Goal: Use online tool/utility: Utilize a website feature to perform a specific function

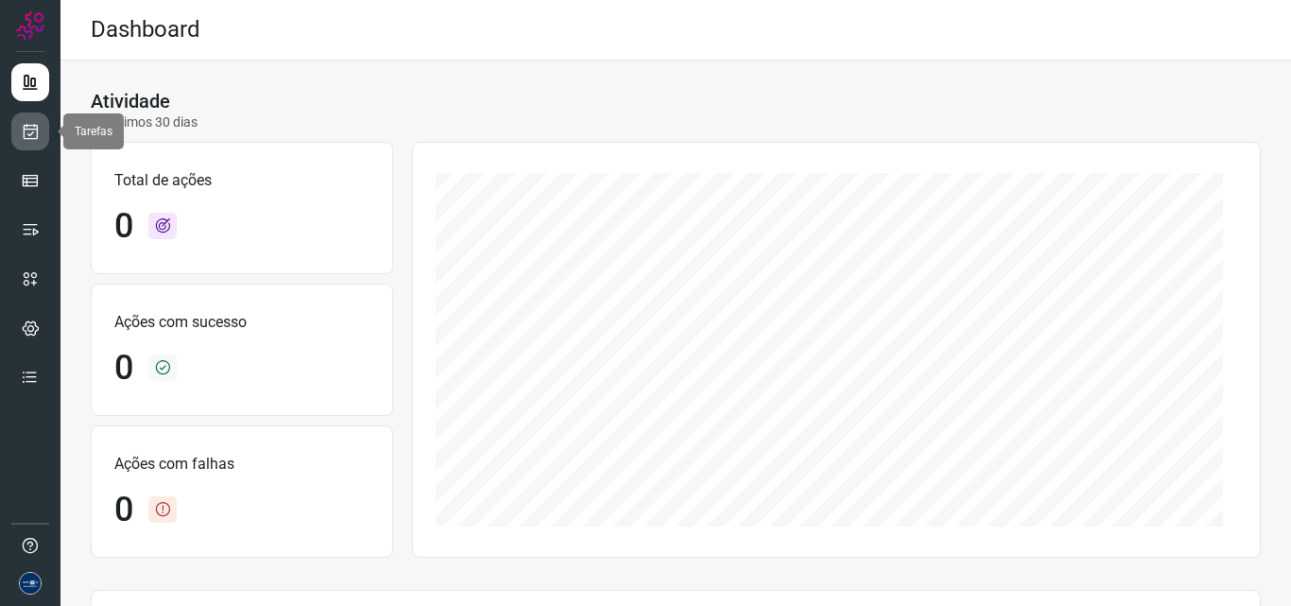
click at [39, 137] on icon at bounding box center [31, 131] width 20 height 19
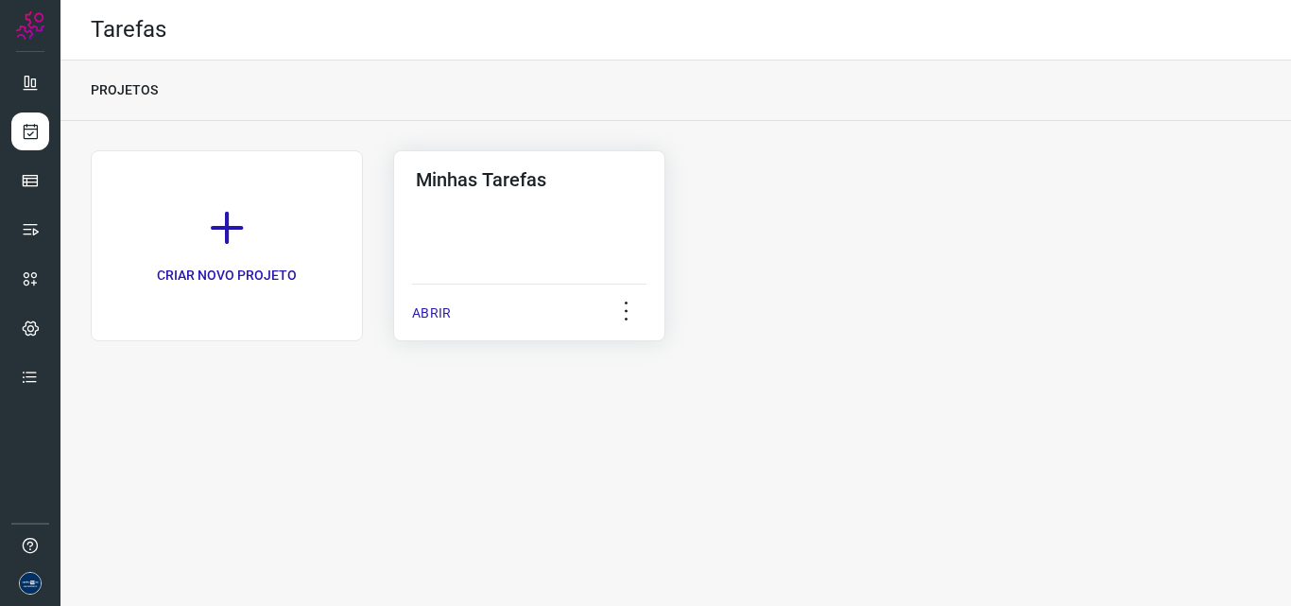
click at [439, 314] on p "ABRIR" at bounding box center [431, 313] width 39 height 20
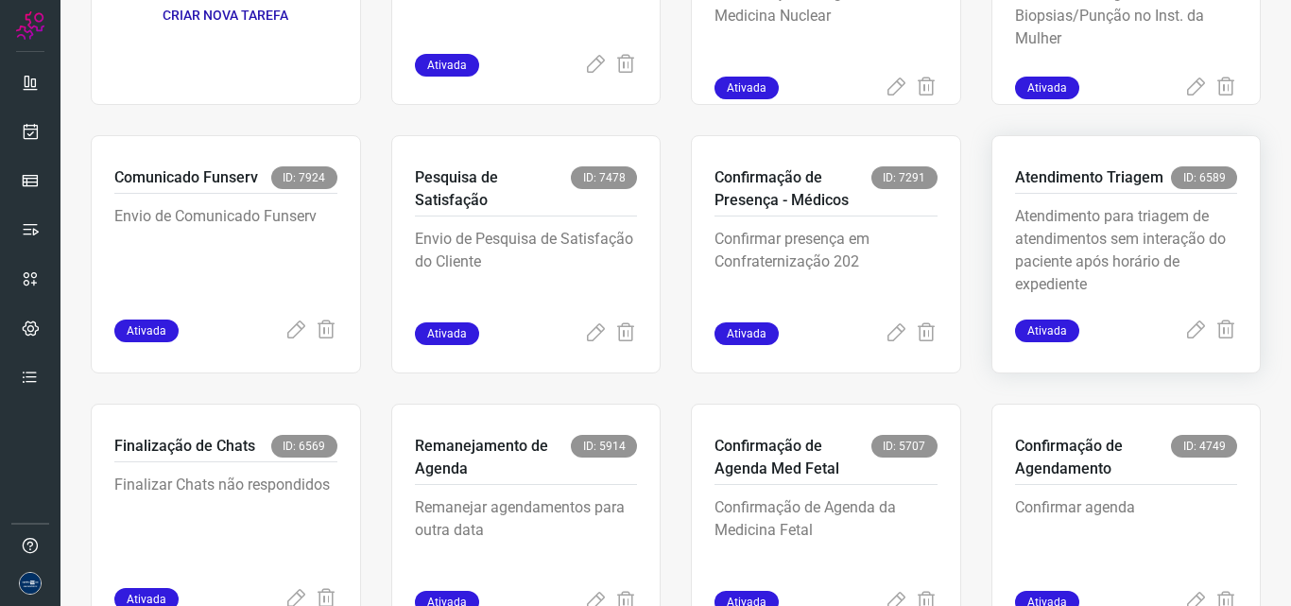
scroll to position [367, 0]
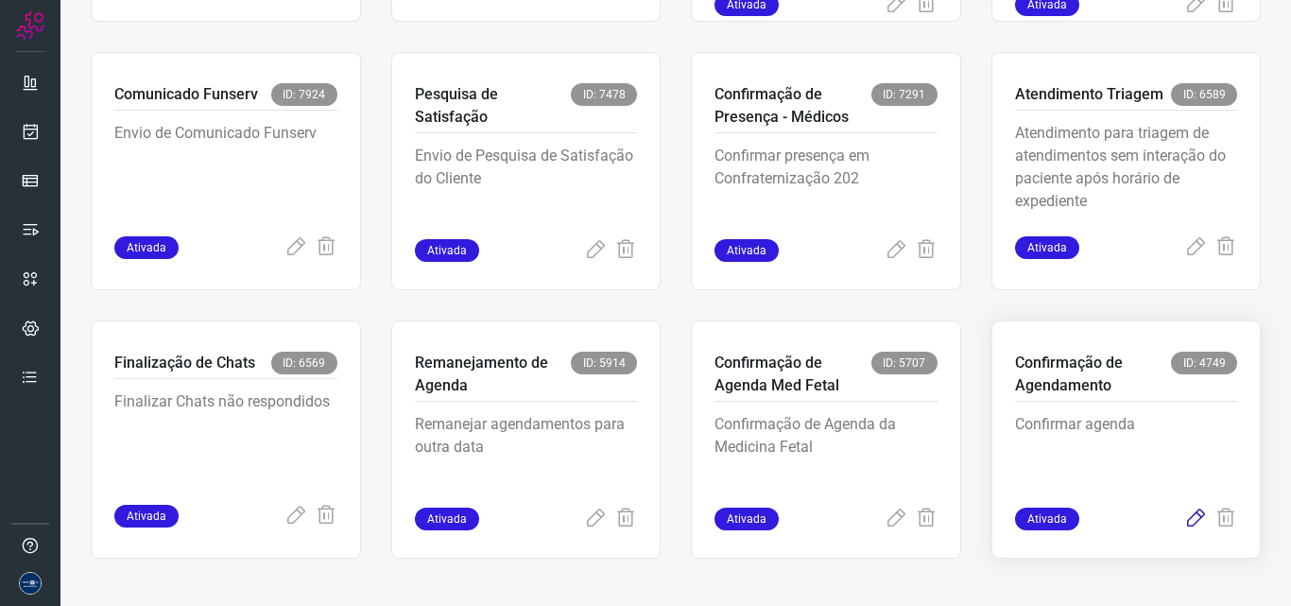
click at [1185, 518] on icon at bounding box center [1196, 519] width 23 height 23
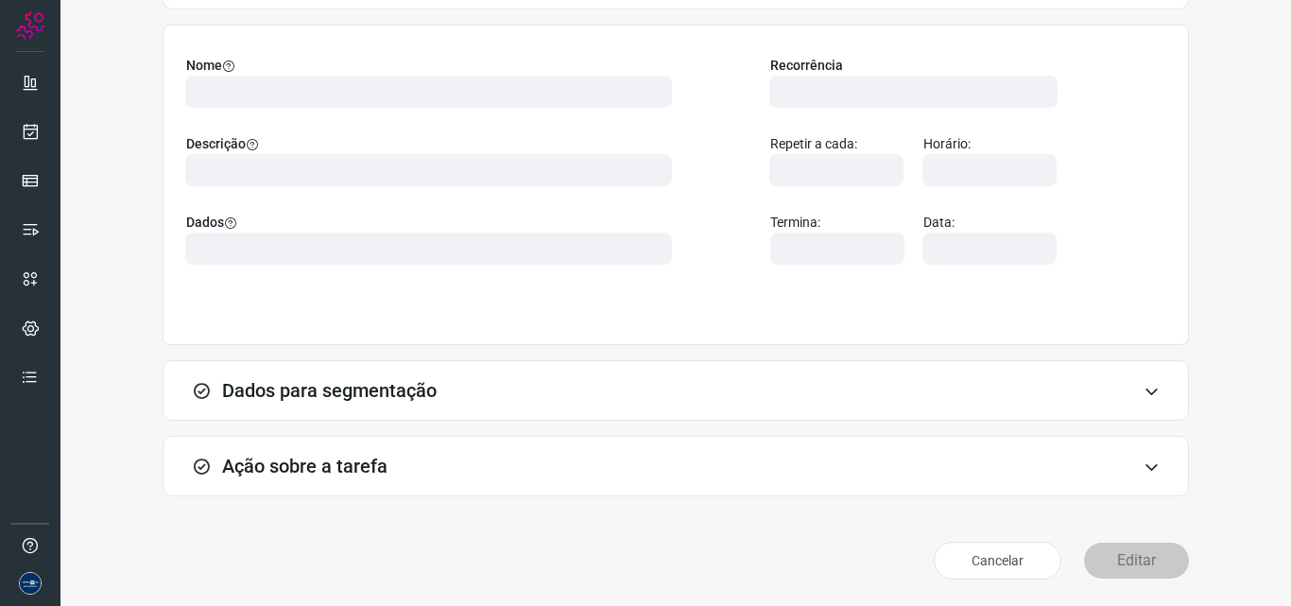
scroll to position [132, 0]
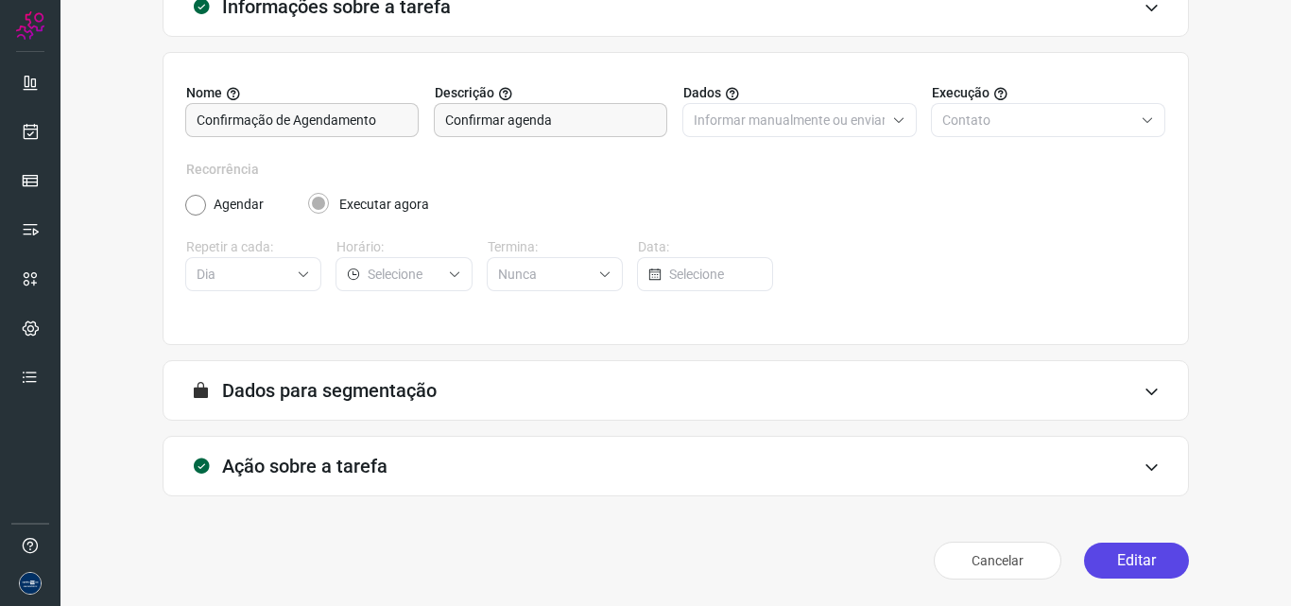
click at [1107, 568] on button "Editar" at bounding box center [1136, 561] width 105 height 36
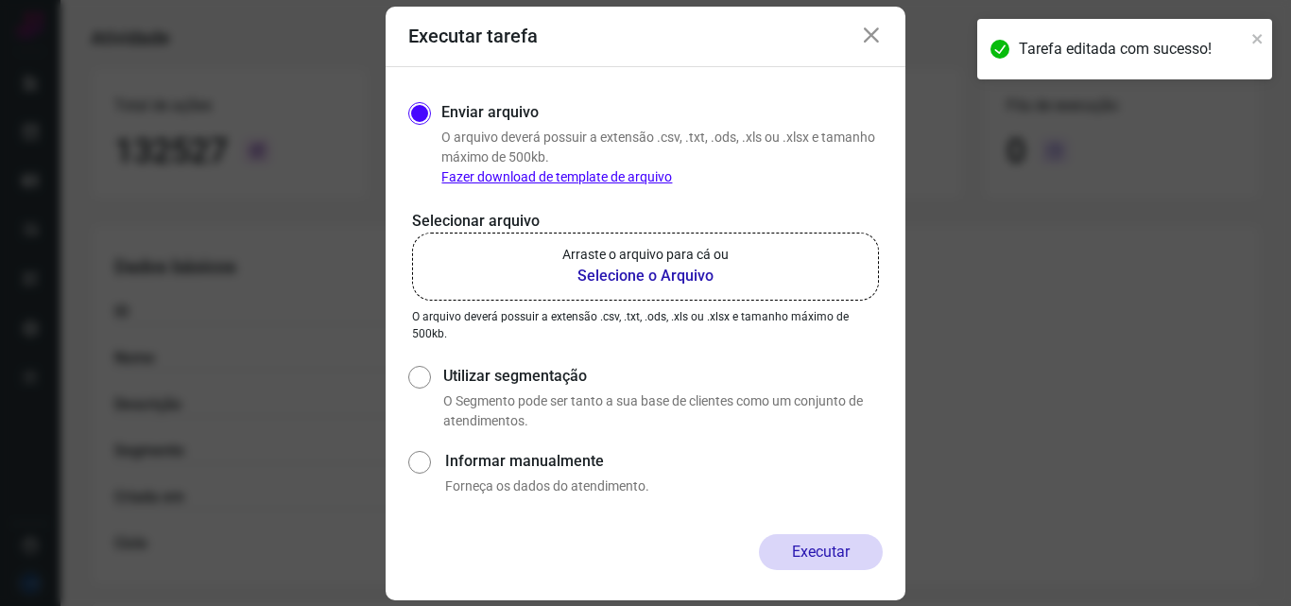
click at [617, 261] on p "Arraste o arquivo para cá ou" at bounding box center [645, 255] width 166 height 20
click at [0, 0] on input "Arraste o arquivo para cá ou Selecione o Arquivo" at bounding box center [0, 0] width 0 height 0
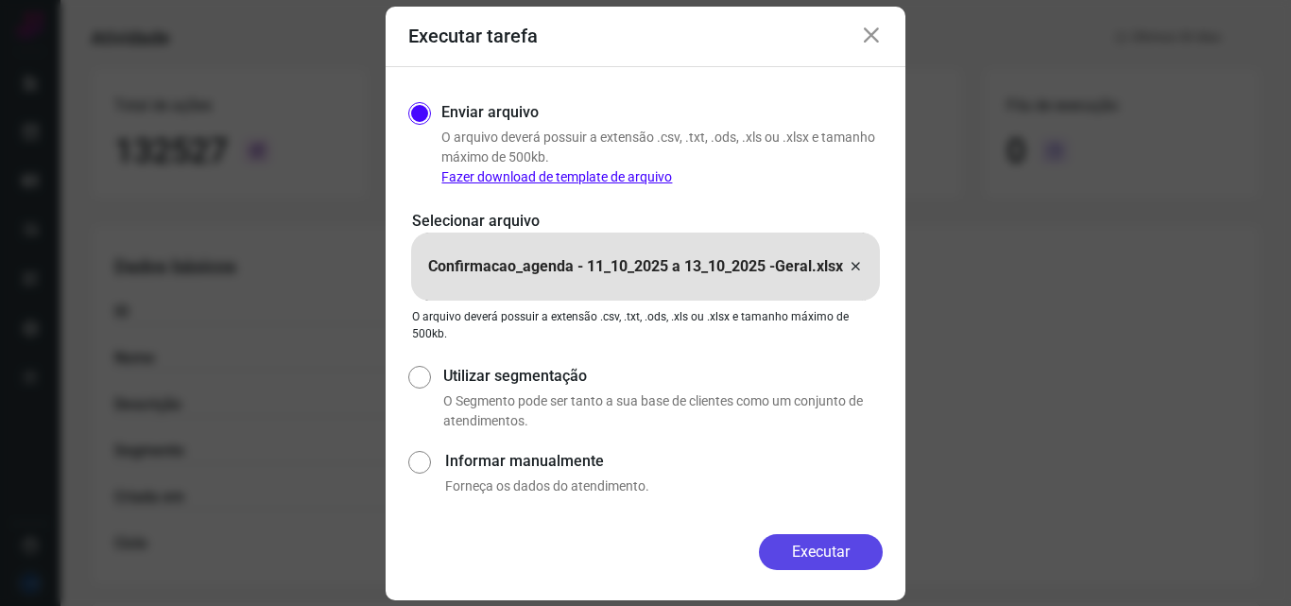
click at [848, 538] on button "Executar" at bounding box center [821, 552] width 124 height 36
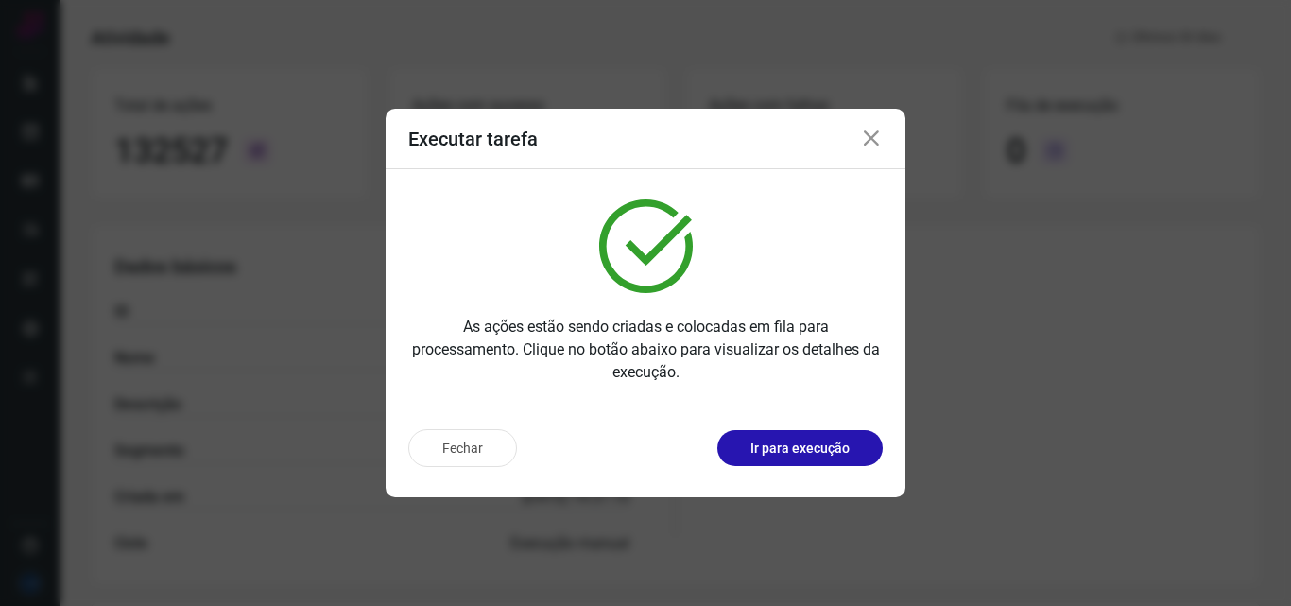
click at [870, 148] on icon at bounding box center [871, 139] width 23 height 23
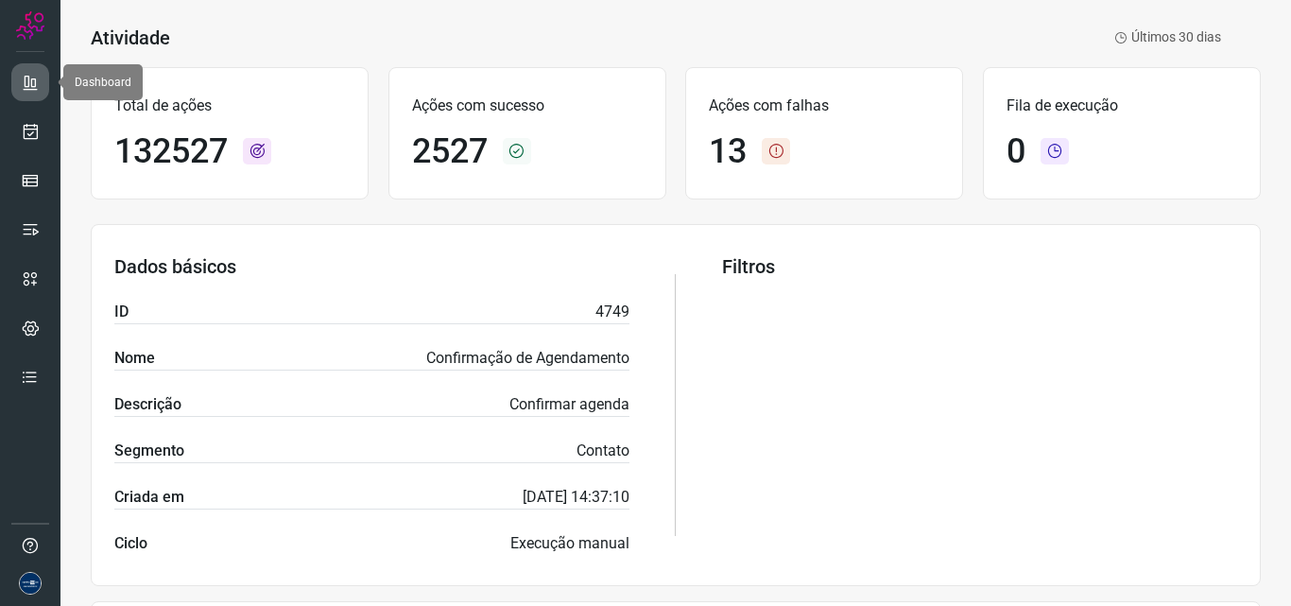
click at [37, 93] on link at bounding box center [30, 82] width 38 height 38
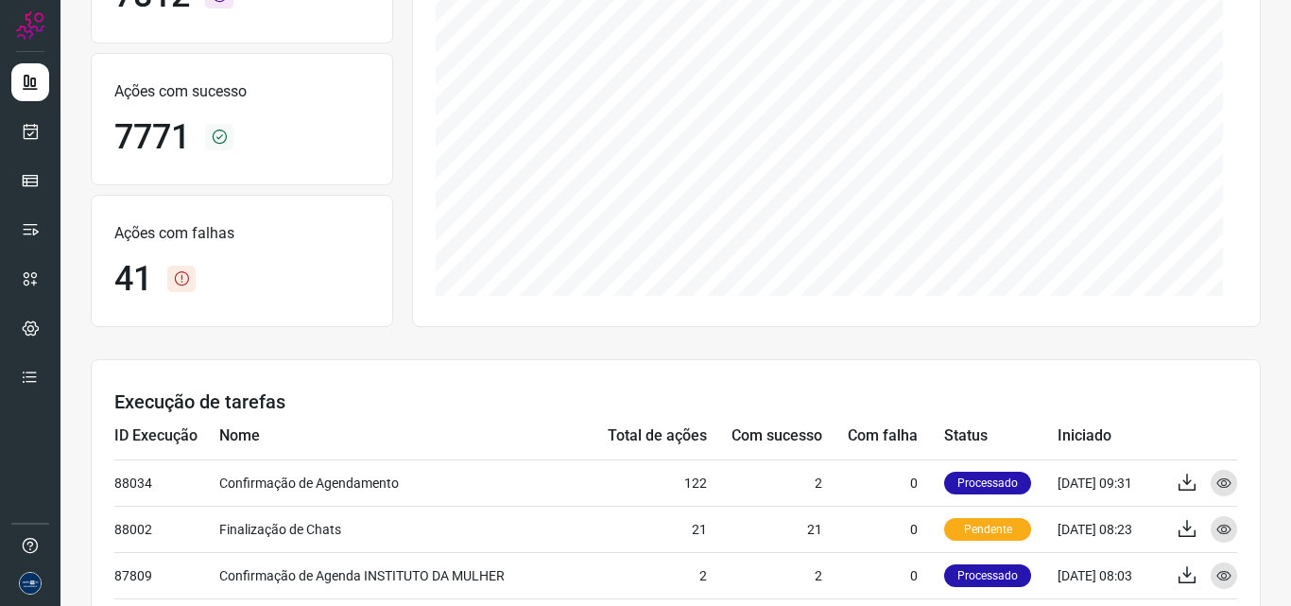
scroll to position [227, 0]
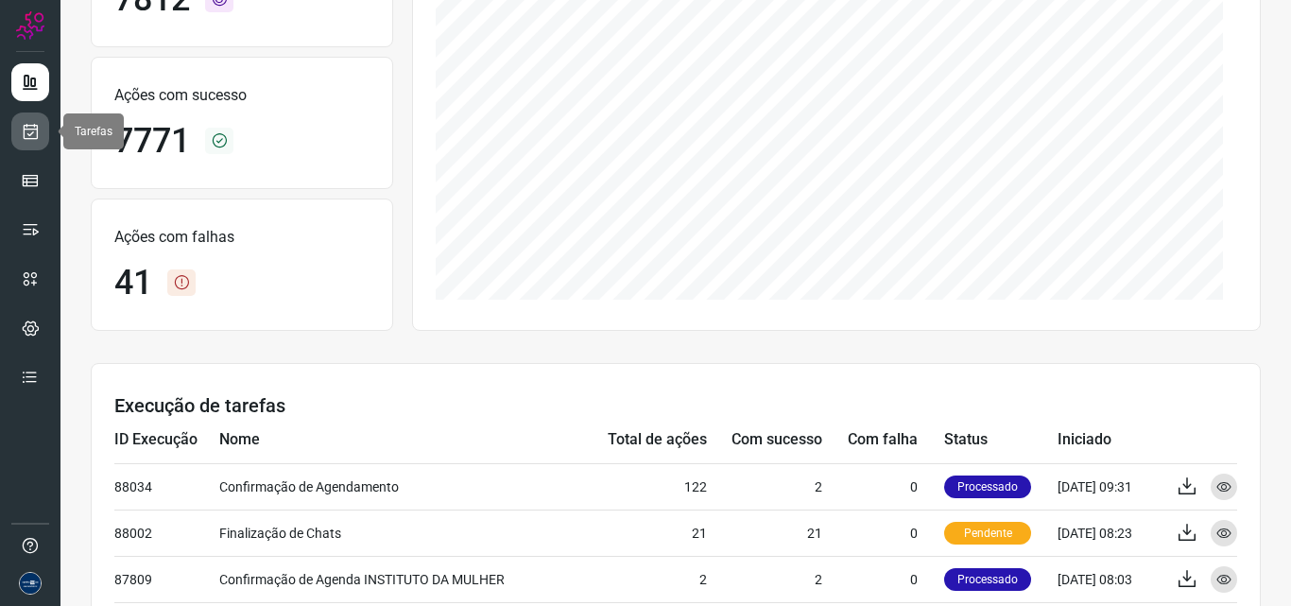
click at [31, 128] on icon at bounding box center [31, 131] width 20 height 19
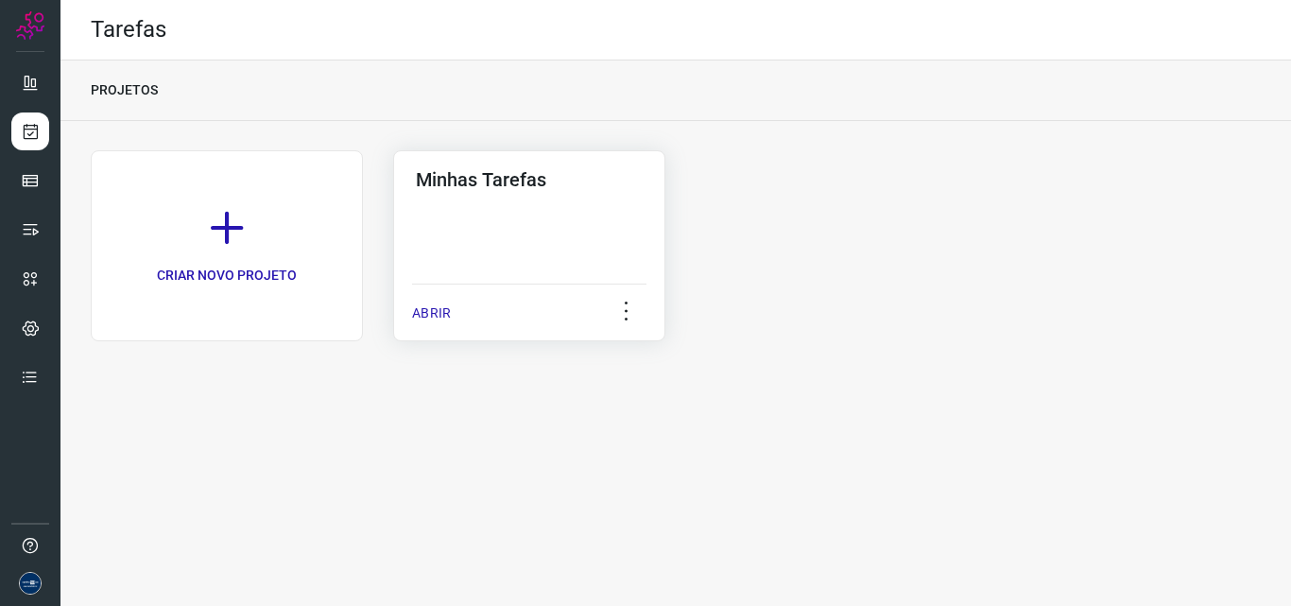
click at [424, 313] on p "ABRIR" at bounding box center [431, 313] width 39 height 20
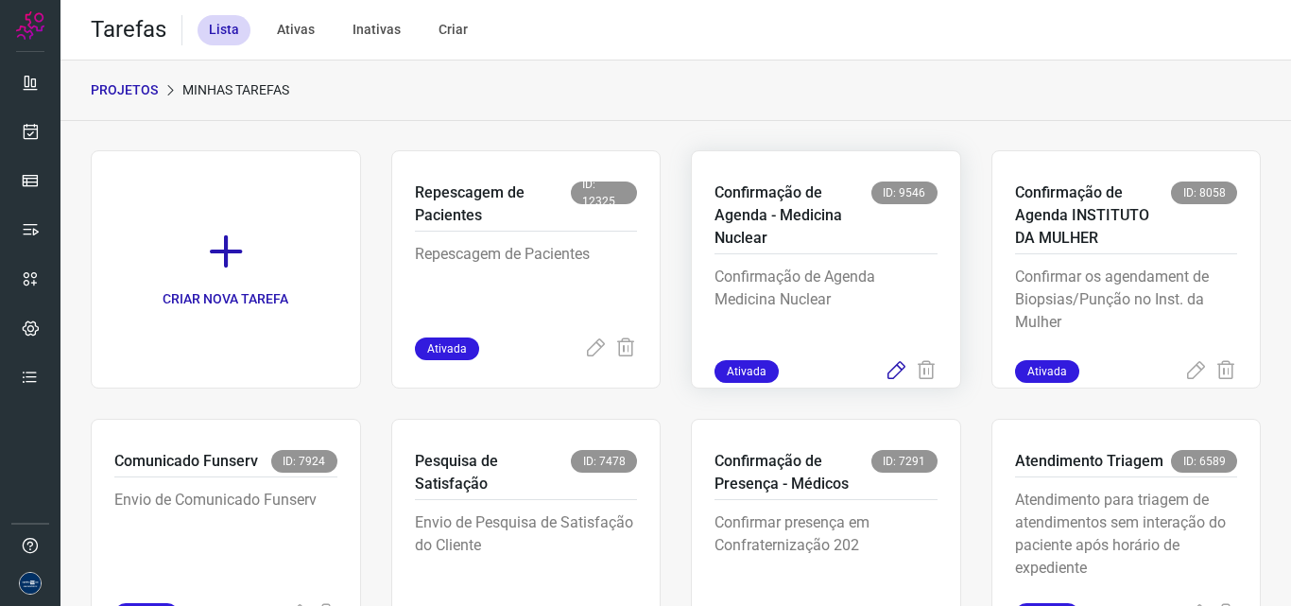
click at [885, 360] on icon at bounding box center [896, 371] width 23 height 23
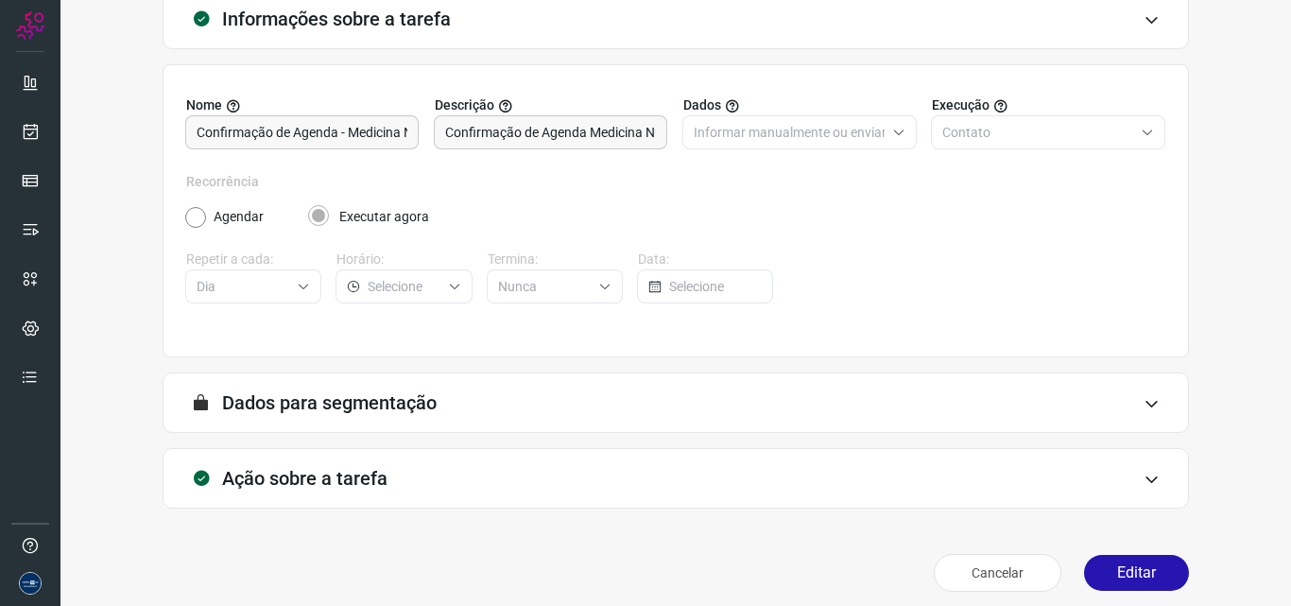
scroll to position [132, 0]
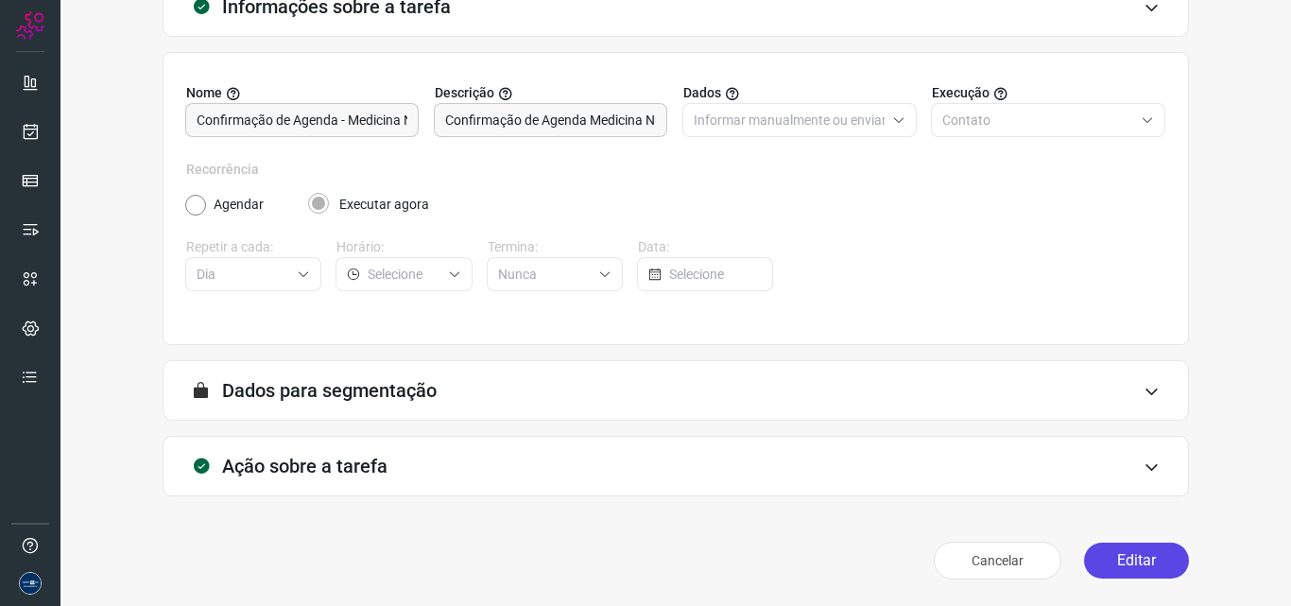
click at [1121, 547] on button "Editar" at bounding box center [1136, 561] width 105 height 36
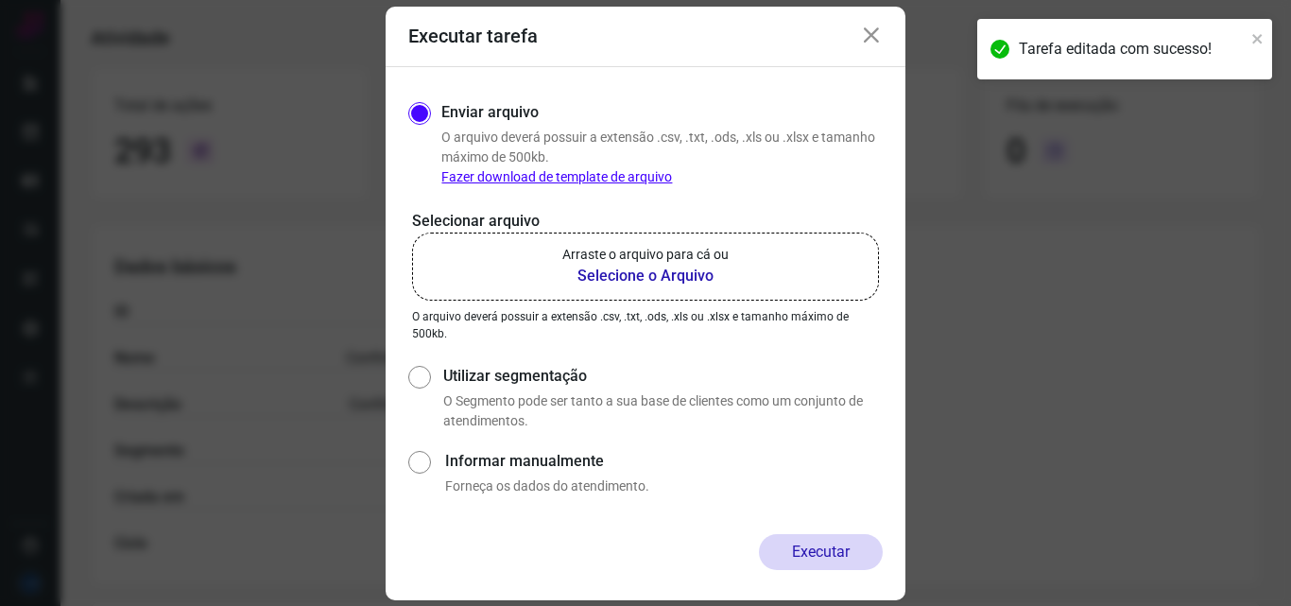
click at [602, 297] on label "Arraste o arquivo para cá ou Selecione o Arquivo" at bounding box center [645, 267] width 467 height 68
click at [0, 0] on input "Arraste o arquivo para cá ou Selecione o Arquivo" at bounding box center [0, 0] width 0 height 0
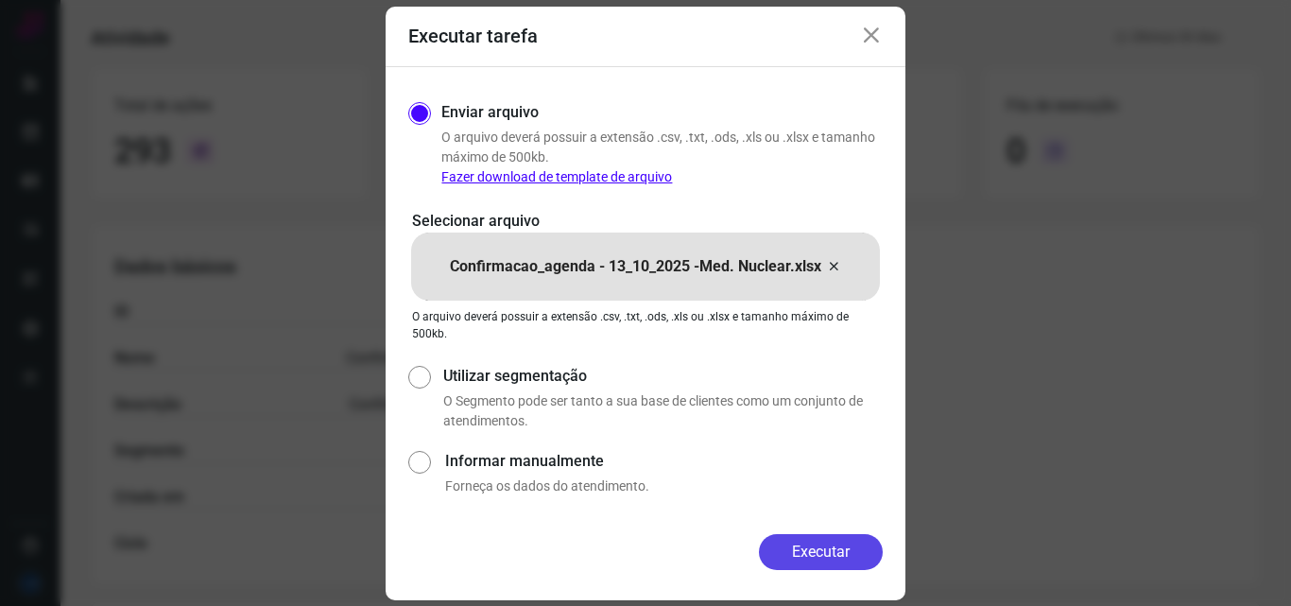
click at [840, 548] on button "Executar" at bounding box center [821, 552] width 124 height 36
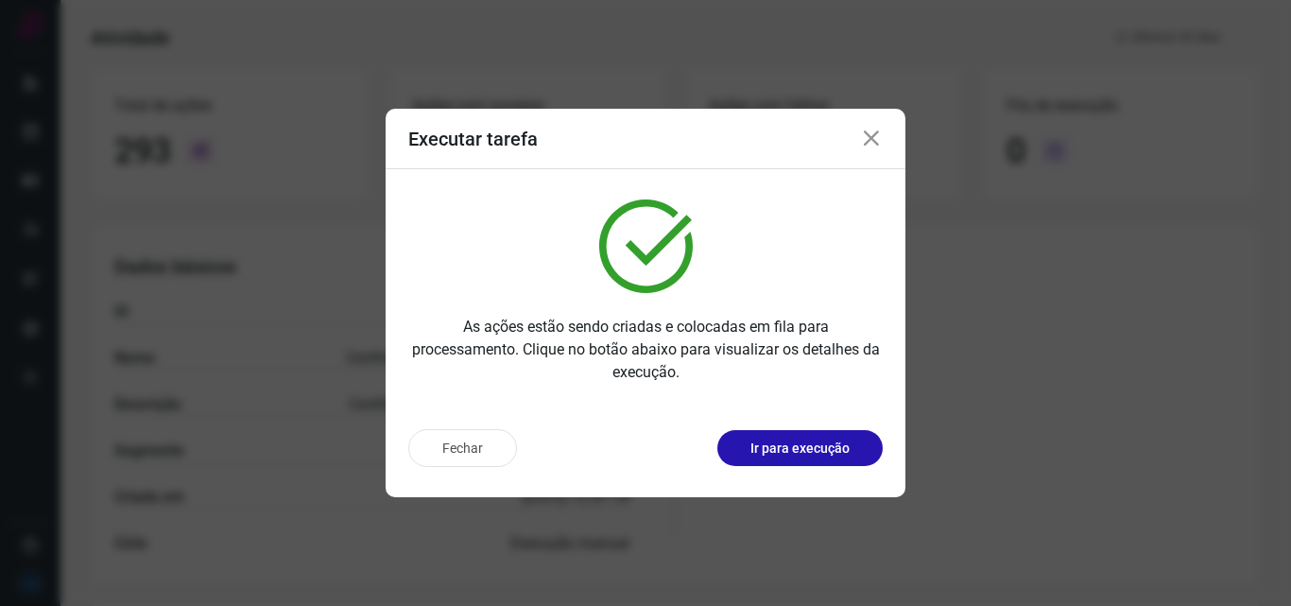
click at [874, 137] on icon at bounding box center [871, 139] width 23 height 23
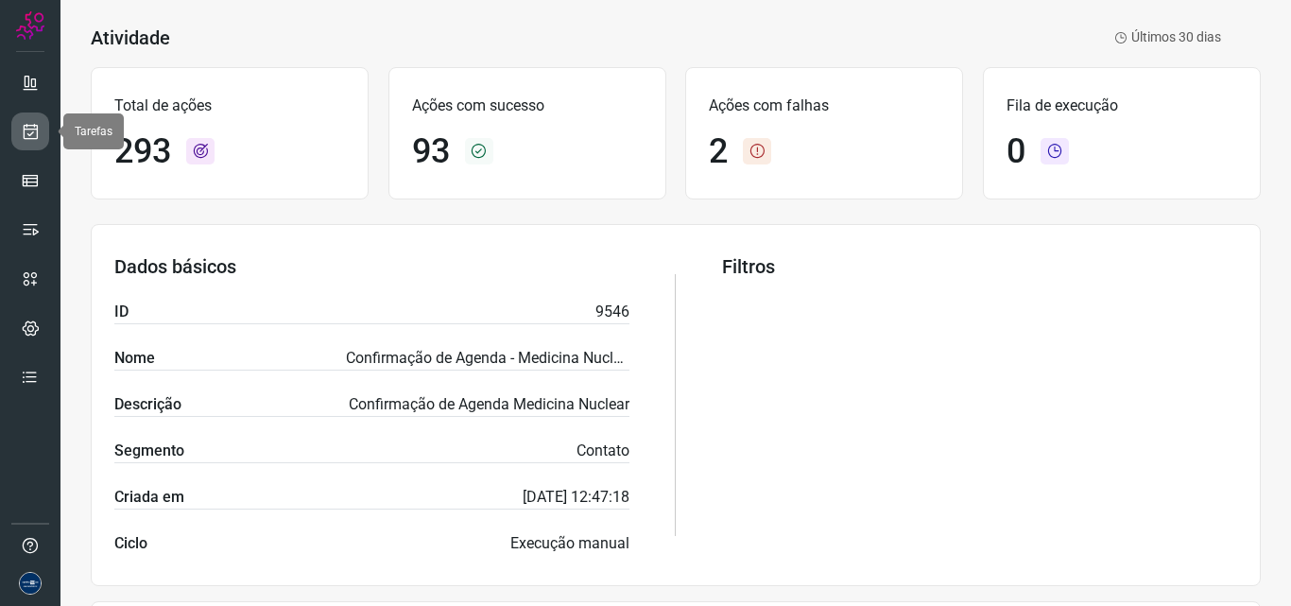
click at [23, 118] on link at bounding box center [30, 131] width 38 height 38
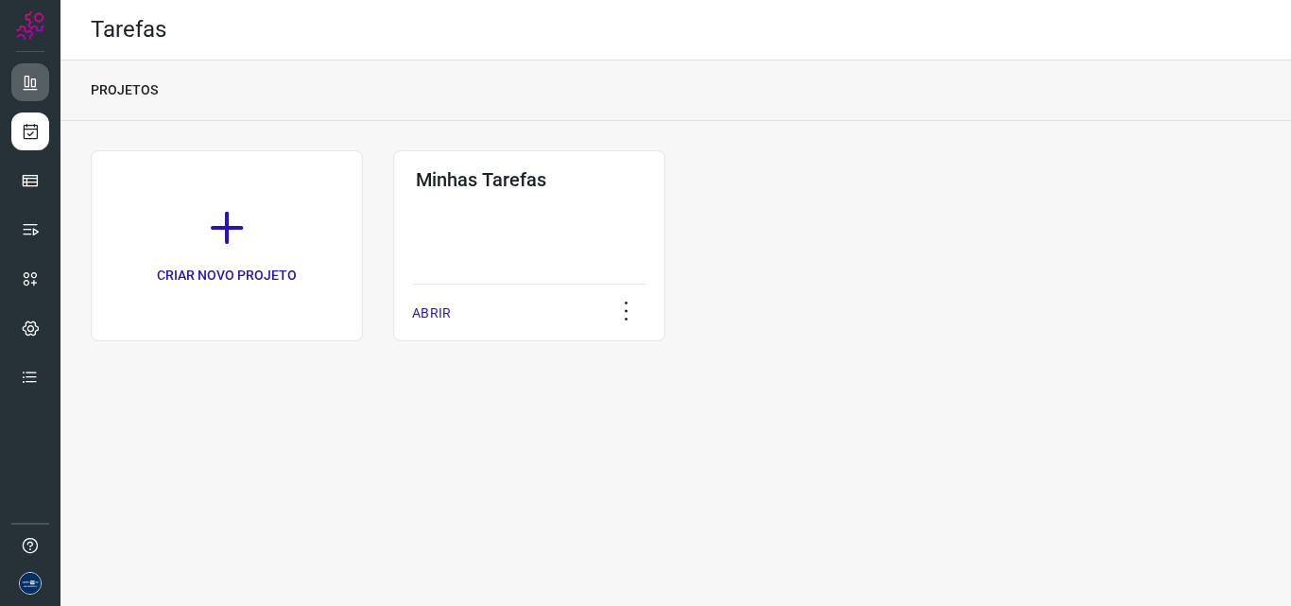
click at [19, 76] on link at bounding box center [30, 82] width 38 height 38
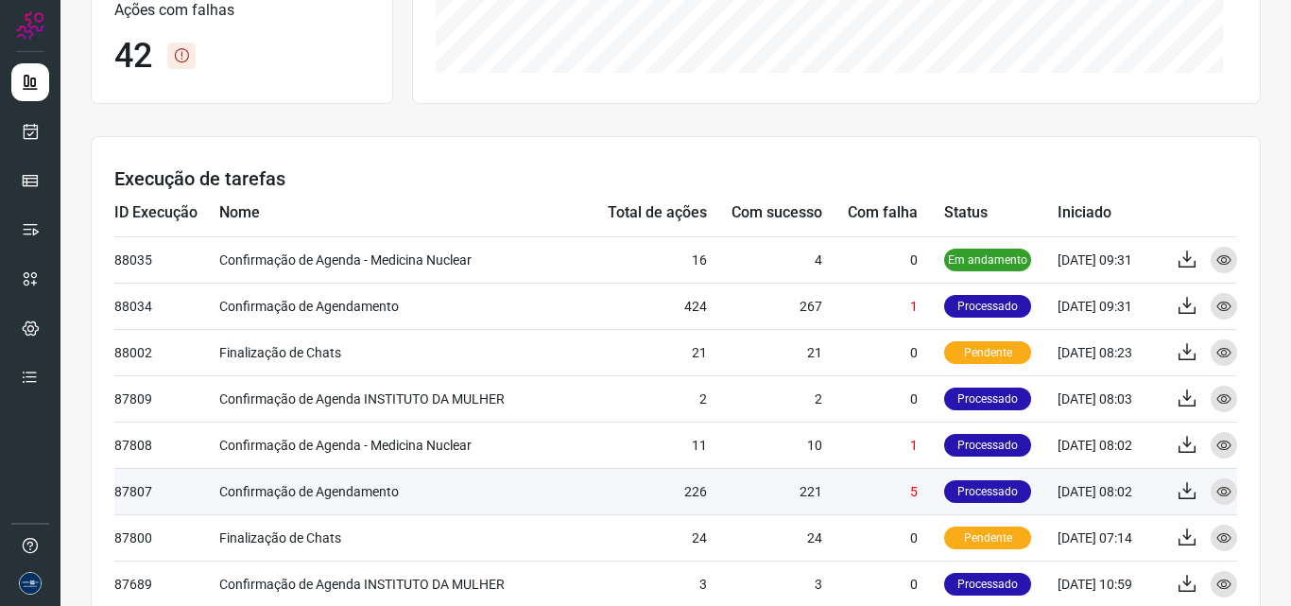
scroll to position [473, 0]
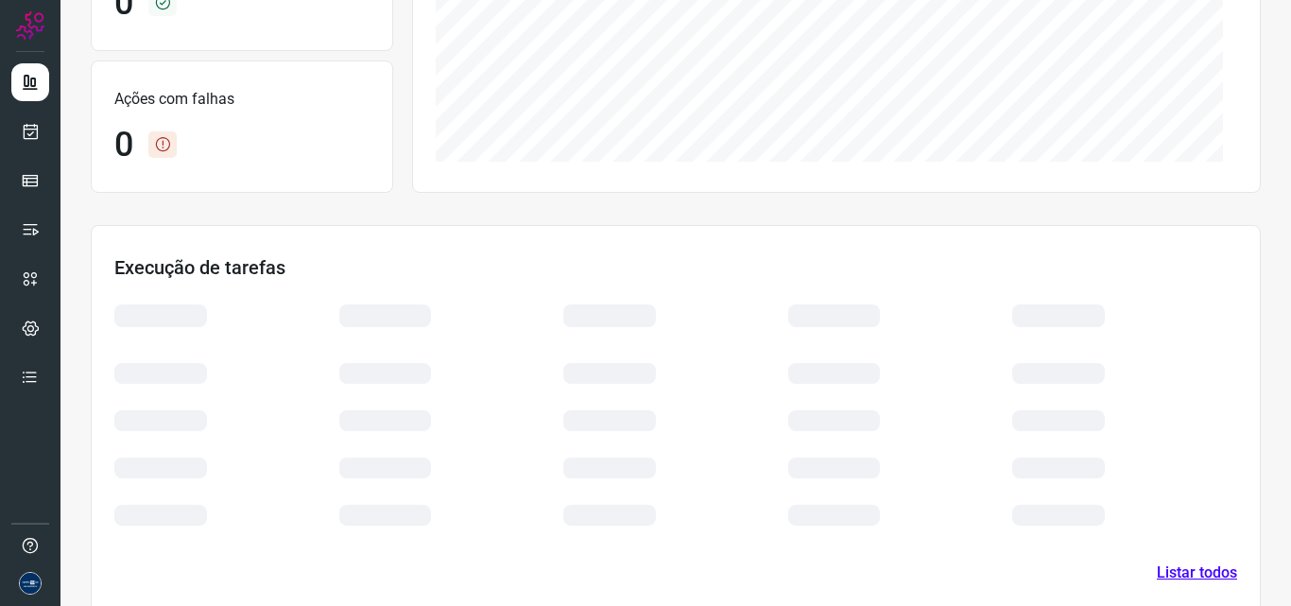
scroll to position [393, 0]
